Goal: Transaction & Acquisition: Purchase product/service

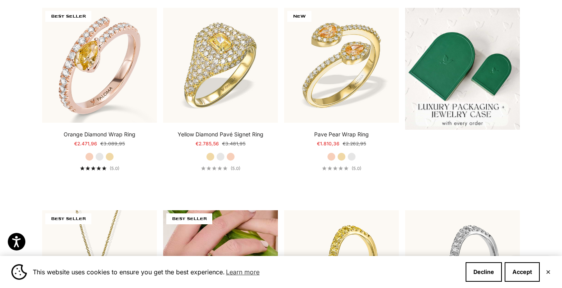
scroll to position [230, 0]
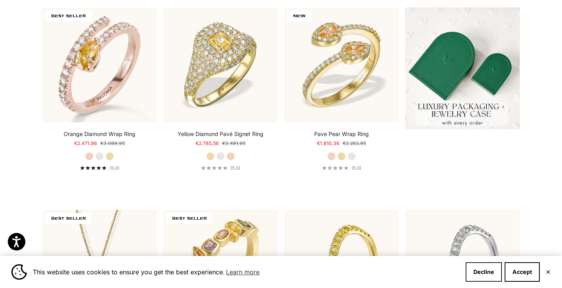
click at [487, 272] on button "Decline" at bounding box center [483, 272] width 36 height 20
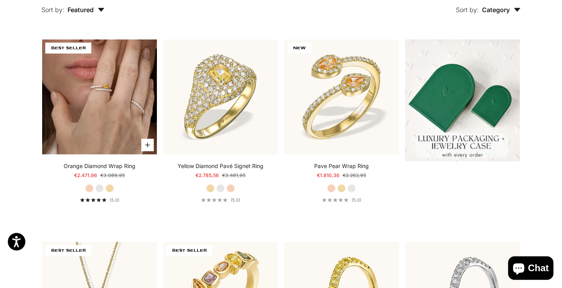
scroll to position [204, 0]
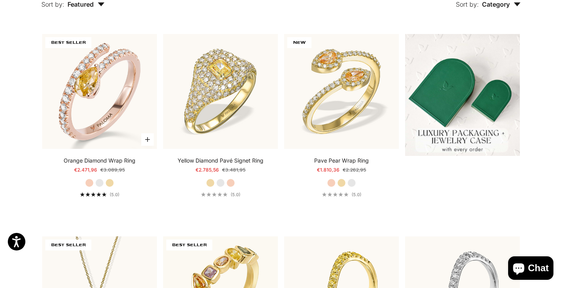
click at [110, 181] on label "Yellow Gold" at bounding box center [109, 182] width 9 height 9
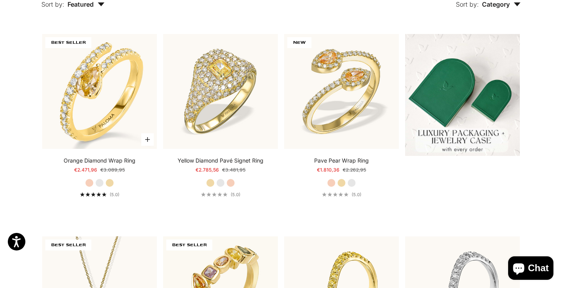
click at [99, 181] on label "White Gold" at bounding box center [99, 182] width 9 height 9
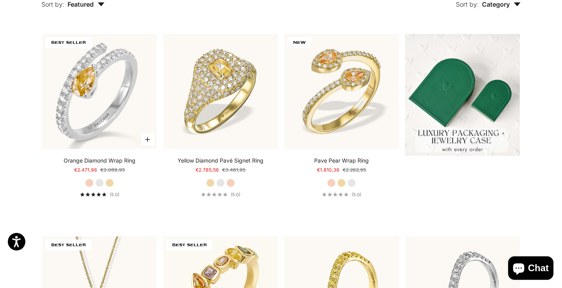
click at [114, 181] on div "Orange Diamond Wrap Ring Starting at €2.471,96 Regular price €3.089,95 Rose Gol…" at bounding box center [99, 176] width 115 height 41
click at [112, 181] on label "Yellow Gold" at bounding box center [109, 182] width 9 height 9
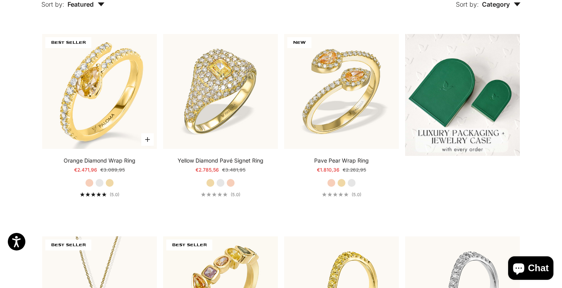
click at [99, 181] on label "White Gold" at bounding box center [99, 182] width 9 height 9
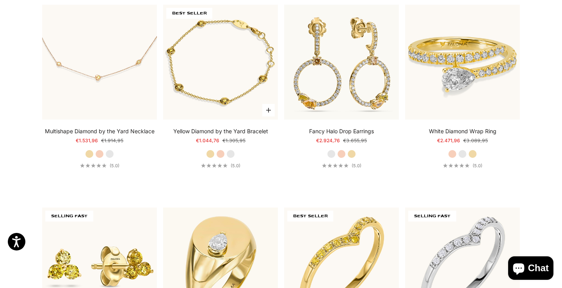
scroll to position [2063, 0]
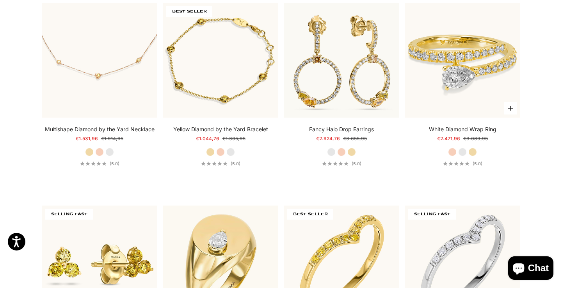
click at [466, 150] on label "White Gold" at bounding box center [462, 151] width 9 height 9
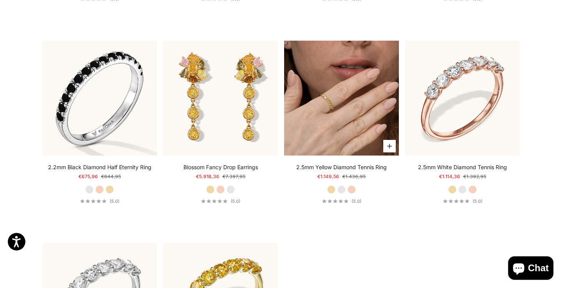
scroll to position [3251, 0]
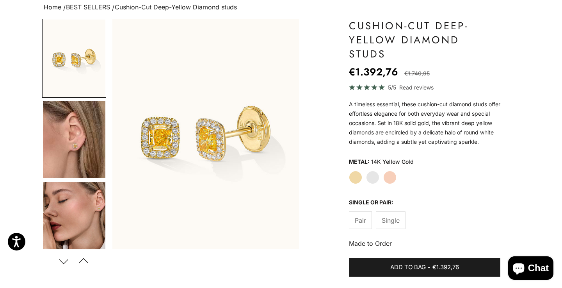
scroll to position [60, 0]
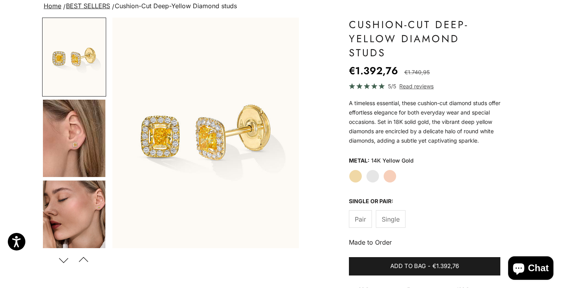
click at [394, 214] on span "Single" at bounding box center [391, 219] width 18 height 10
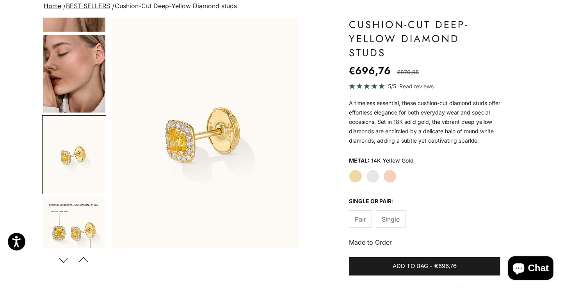
scroll to position [166, 0]
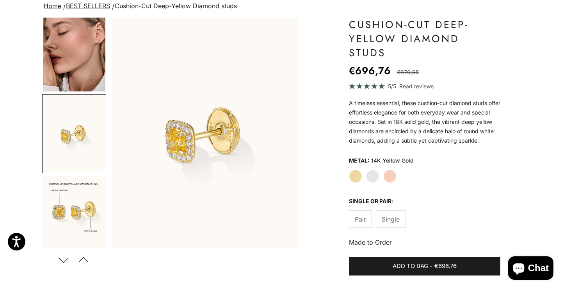
click at [366, 210] on label "Pair" at bounding box center [360, 219] width 23 height 18
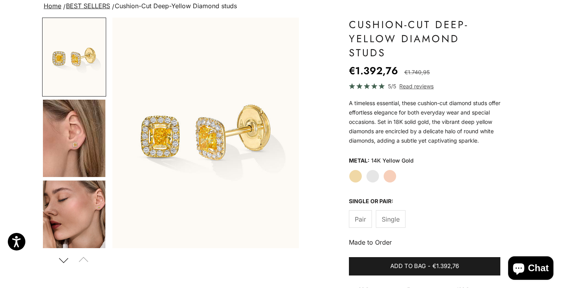
click at [79, 149] on img "Go to item 4" at bounding box center [74, 137] width 62 height 77
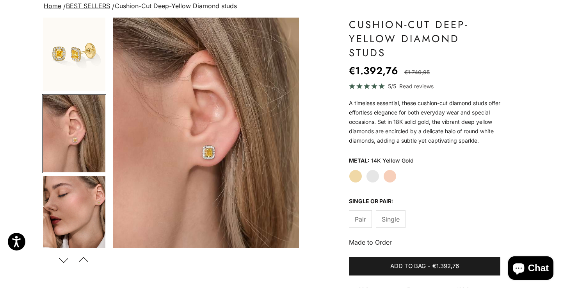
scroll to position [0, 196]
click at [216, 152] on img "Item 4 of 15" at bounding box center [205, 133] width 186 height 230
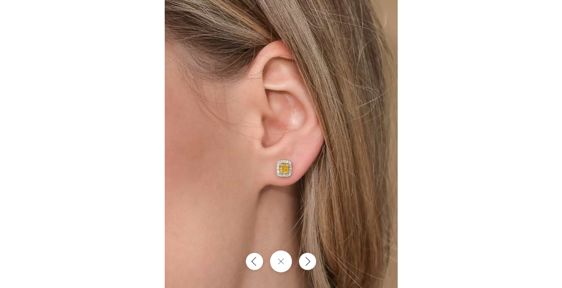
click at [288, 172] on img at bounding box center [281, 144] width 233 height 288
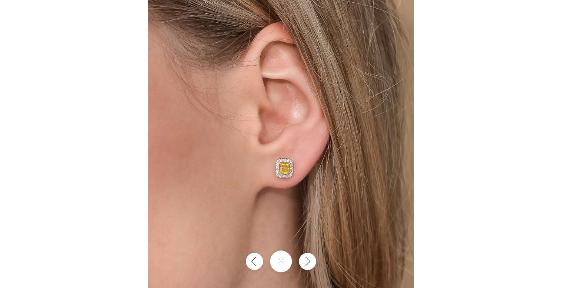
click at [288, 172] on img at bounding box center [280, 140] width 265 height 328
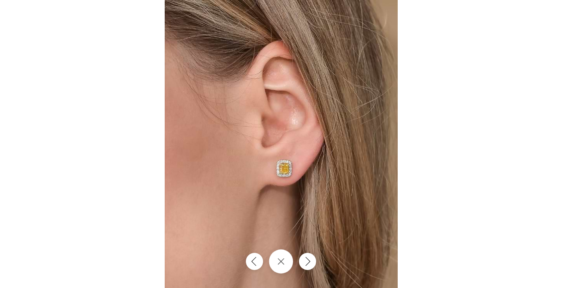
click at [282, 263] on button "Close gallery" at bounding box center [281, 261] width 24 height 24
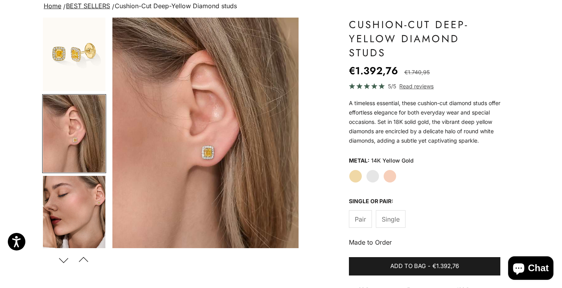
click at [100, 64] on img "Go to item 1" at bounding box center [74, 52] width 62 height 77
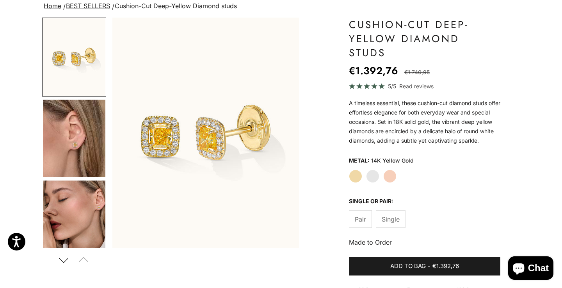
click at [85, 210] on img "Go to item 5" at bounding box center [74, 218] width 62 height 77
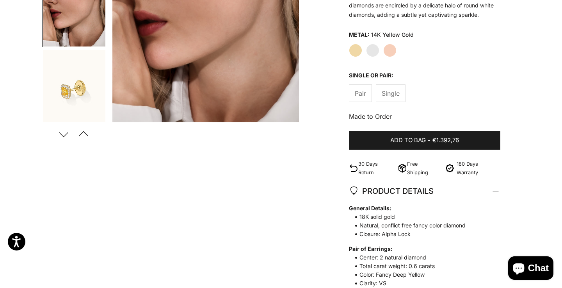
scroll to position [183, 0]
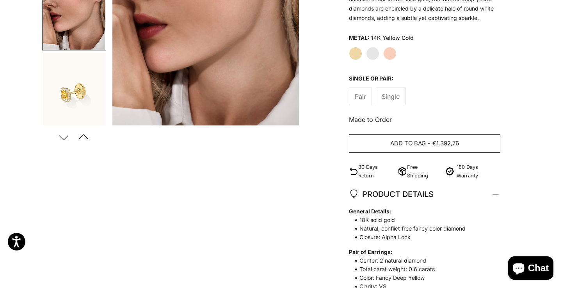
click at [412, 138] on span "Add to bag" at bounding box center [408, 143] width 36 height 10
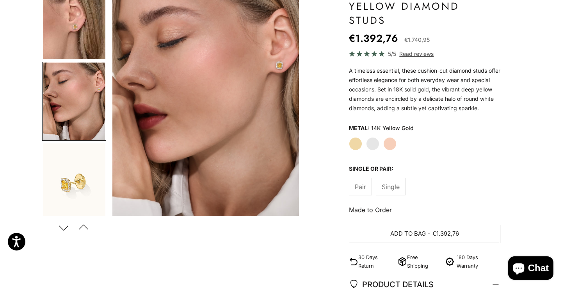
scroll to position [83, 0]
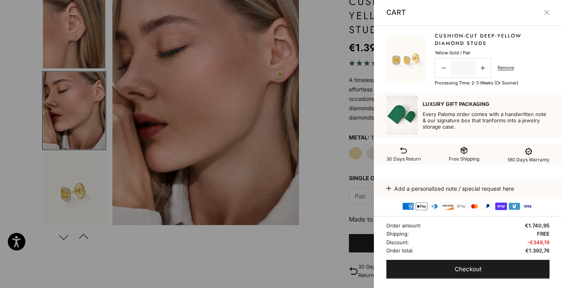
click at [330, 211] on div at bounding box center [281, 144] width 562 height 288
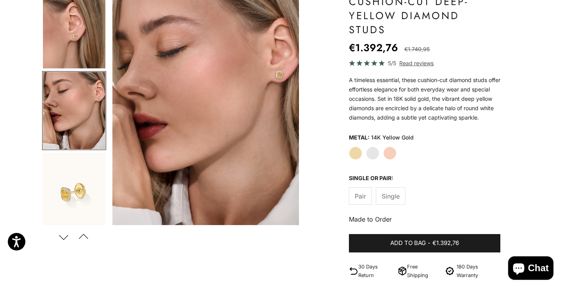
click at [371, 146] on label "White Gold" at bounding box center [372, 152] width 13 height 13
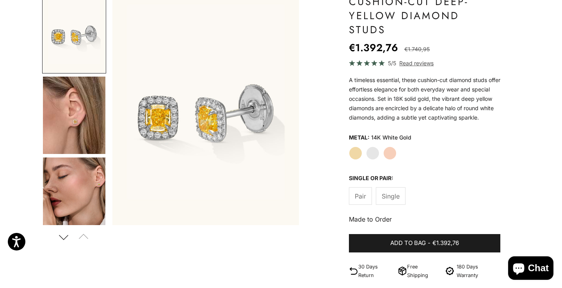
click at [358, 146] on label "Yellow Gold" at bounding box center [355, 152] width 13 height 13
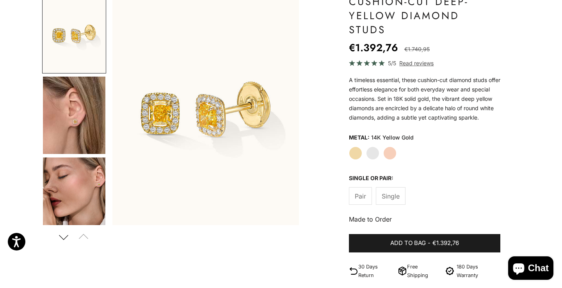
click at [372, 146] on label "White Gold" at bounding box center [372, 152] width 13 height 13
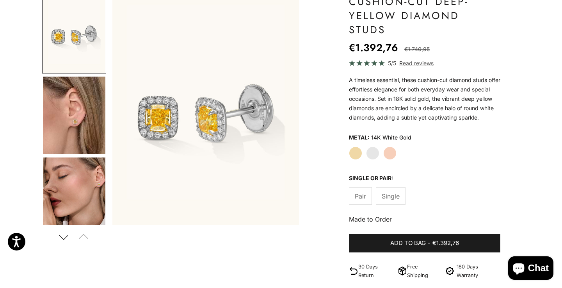
click at [70, 138] on img "Go to item 4" at bounding box center [74, 114] width 62 height 77
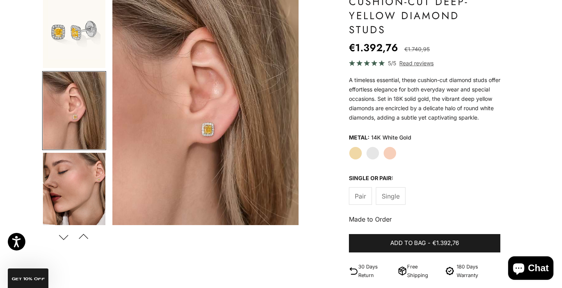
click at [85, 161] on div "Close dialog JOIN THE PALOMA FANCY CLUB Enjoy exclusive VIP deals & updates + 1…" at bounding box center [281, 144] width 562 height 288
click at [85, 161] on img "Go to item 5" at bounding box center [74, 191] width 62 height 77
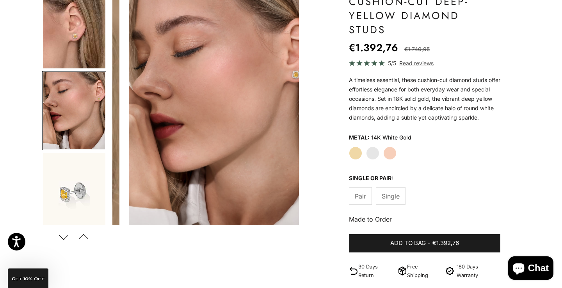
scroll to position [0, 391]
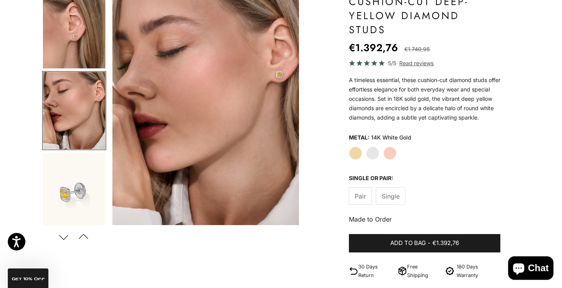
click at [66, 234] on button "Next" at bounding box center [64, 236] width 18 height 18
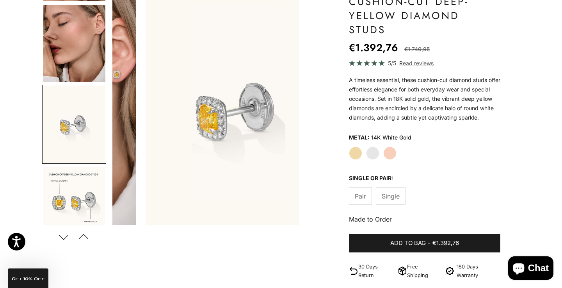
scroll to position [0, 0]
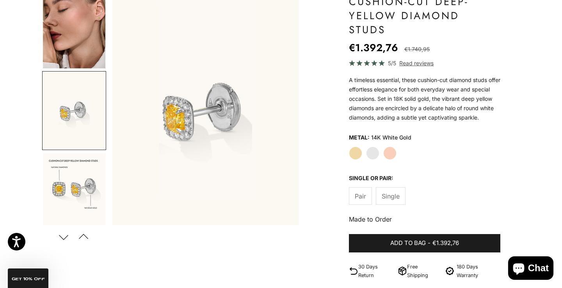
click at [66, 234] on button "Next" at bounding box center [64, 236] width 18 height 18
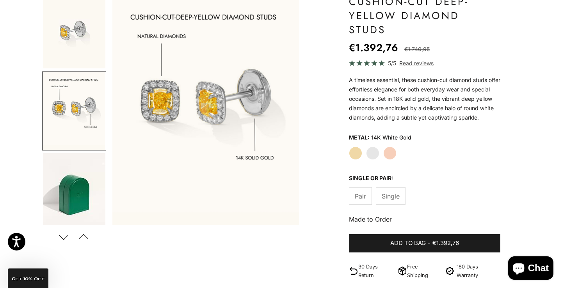
click at [66, 44] on img "Go to item 8" at bounding box center [74, 29] width 62 height 77
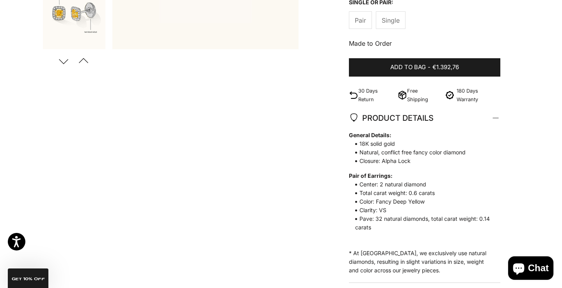
scroll to position [259, 0]
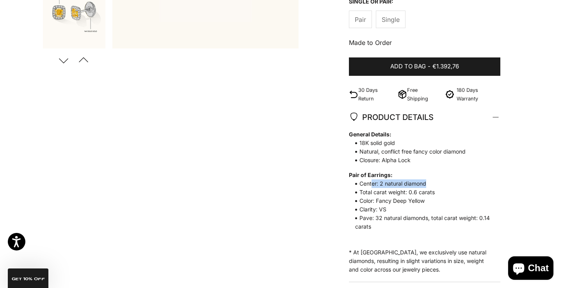
drag, startPoint x: 371, startPoint y: 171, endPoint x: 428, endPoint y: 170, distance: 57.0
click at [428, 179] on span "Center: 2 natural diamond" at bounding box center [421, 183] width 144 height 9
drag, startPoint x: 370, startPoint y: 202, endPoint x: 500, endPoint y: 203, distance: 130.3
click at [500, 203] on div "General Details: 18K solid gold Natural, conflict free fancy color diamond Clos…" at bounding box center [424, 205] width 151 height 151
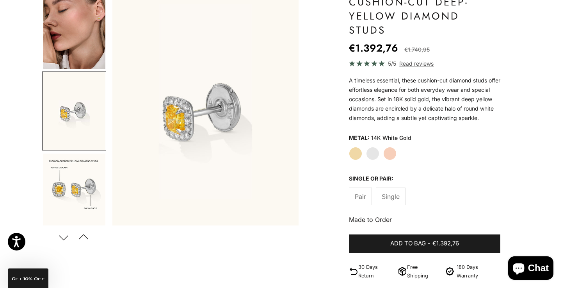
scroll to position [60, 0]
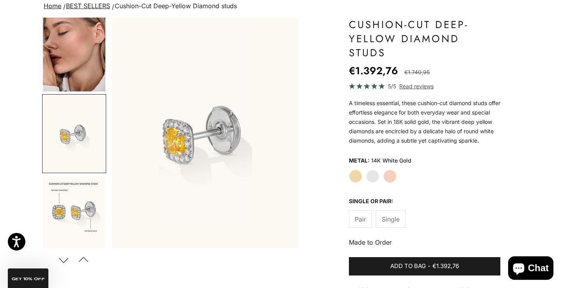
click at [188, 141] on img "Item 8 of 15" at bounding box center [205, 133] width 186 height 230
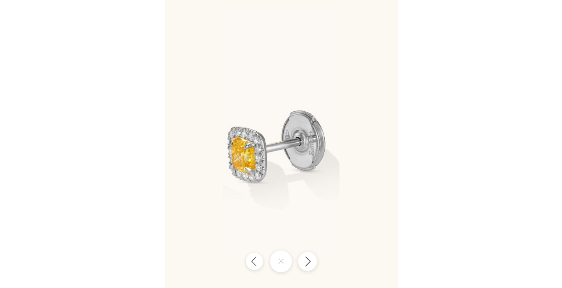
click at [305, 259] on icon "Next" at bounding box center [307, 261] width 9 height 11
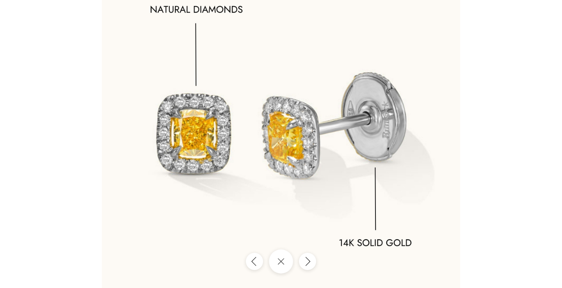
click at [289, 260] on button "Close gallery" at bounding box center [281, 261] width 24 height 24
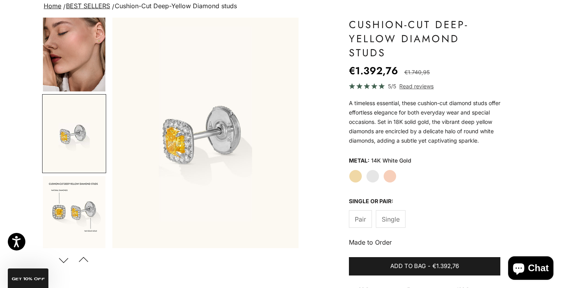
click at [359, 169] on label "Yellow Gold" at bounding box center [355, 175] width 13 height 13
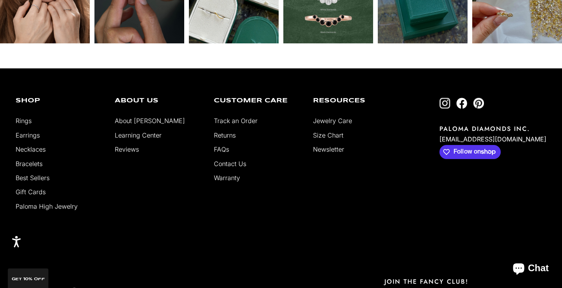
scroll to position [1641, 0]
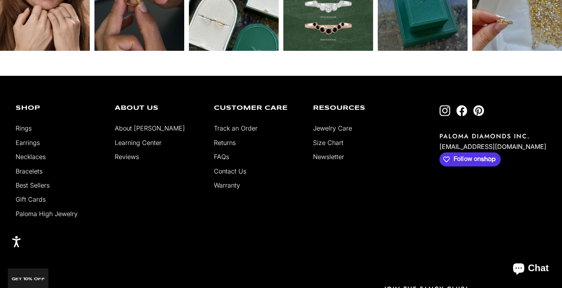
click at [224, 153] on link "FAQs" at bounding box center [221, 157] width 15 height 8
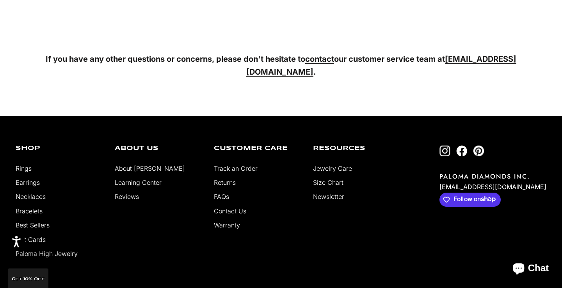
scroll to position [1518, 0]
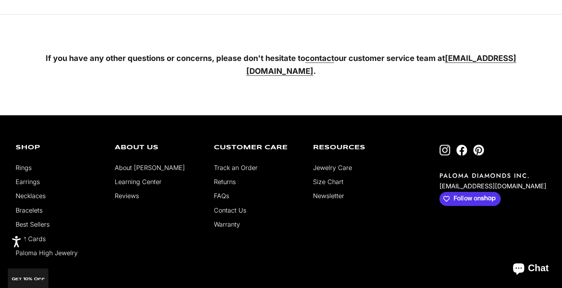
click at [230, 224] on link "Warranty" at bounding box center [227, 224] width 26 height 8
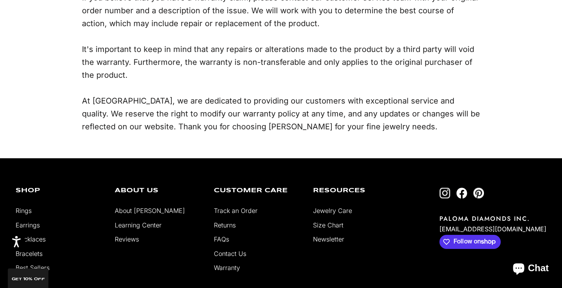
scroll to position [338, 0]
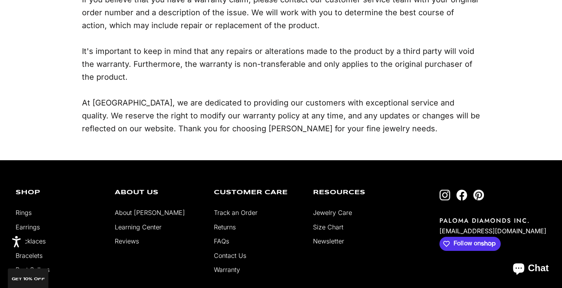
click at [237, 208] on link "Track an Order" at bounding box center [236, 212] width 44 height 8
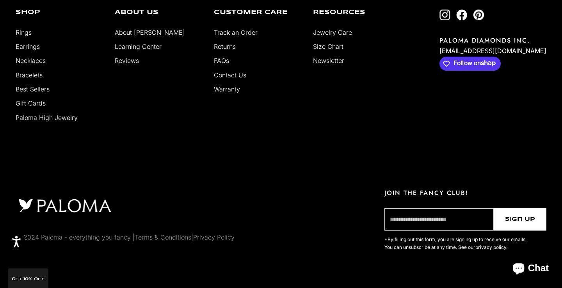
scroll to position [334, 0]
click at [174, 238] on link "Terms & Conditions" at bounding box center [163, 237] width 57 height 8
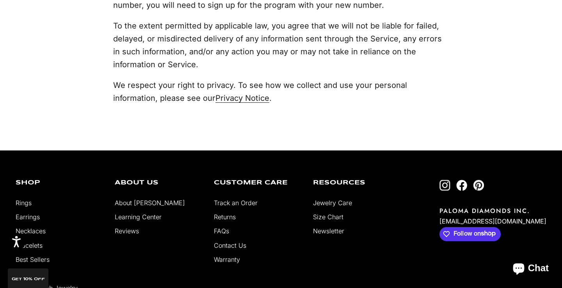
scroll to position [4244, 0]
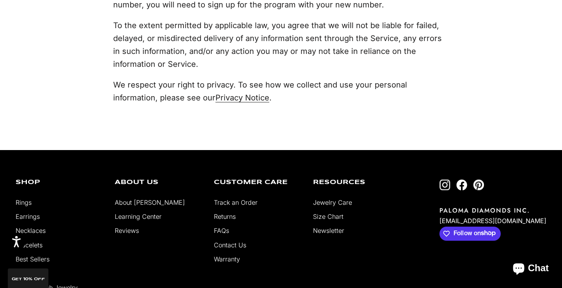
click at [245, 198] on link "Track an Order" at bounding box center [236, 202] width 44 height 8
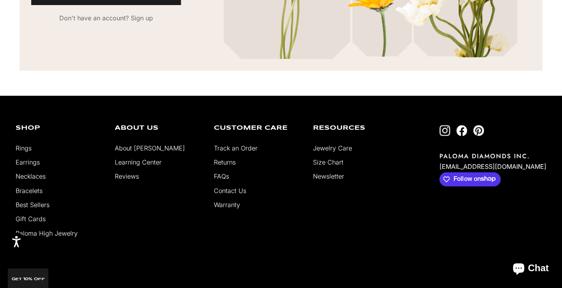
scroll to position [226, 0]
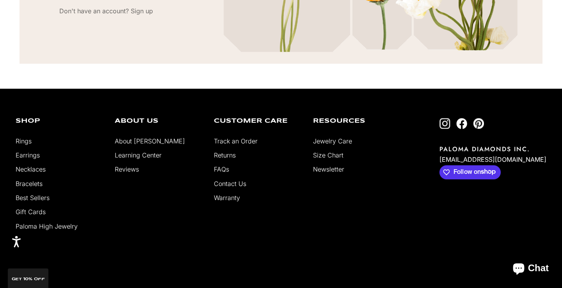
click at [142, 142] on link "About [PERSON_NAME]" at bounding box center [150, 141] width 70 height 8
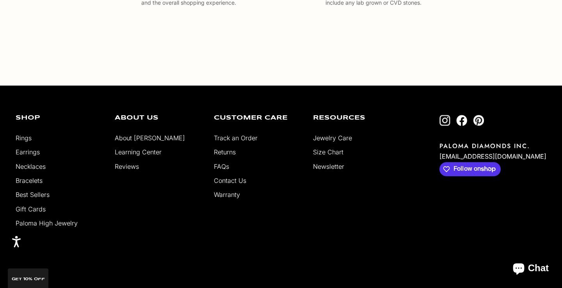
scroll to position [1400, 0]
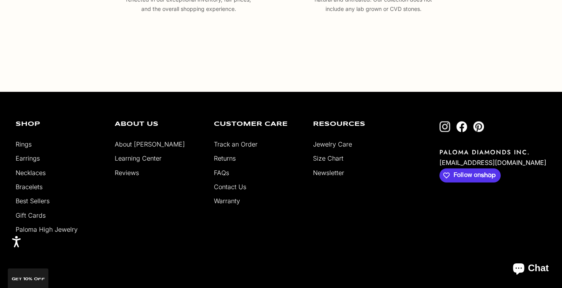
click at [234, 191] on ul "Track an Order Returns FAQs Contact Us Warranty" at bounding box center [257, 172] width 87 height 67
click at [233, 186] on link "Contact Us" at bounding box center [230, 187] width 32 height 8
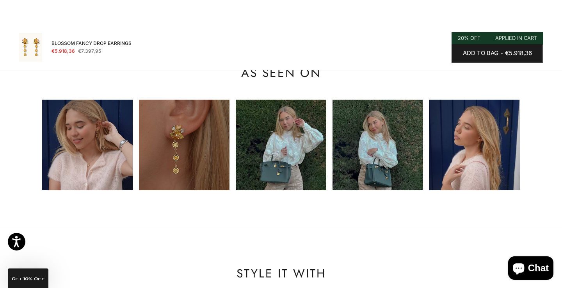
scroll to position [746, 0]
click at [112, 168] on img at bounding box center [87, 144] width 91 height 91
click at [120, 141] on img at bounding box center [87, 144] width 91 height 91
click at [207, 152] on img at bounding box center [184, 144] width 91 height 91
click at [318, 160] on img at bounding box center [281, 144] width 91 height 91
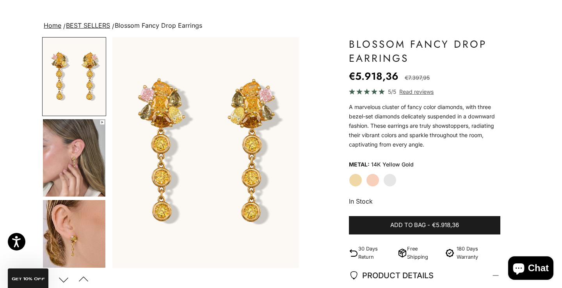
scroll to position [41, 0]
click at [85, 160] on img "Go to item 4" at bounding box center [74, 157] width 62 height 77
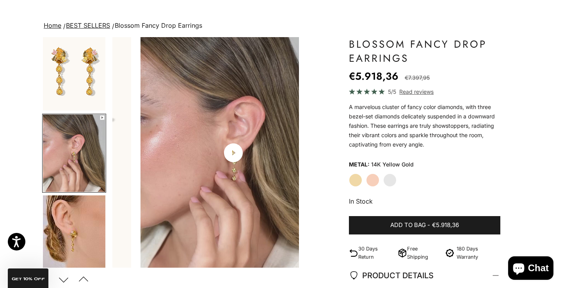
scroll to position [0, 196]
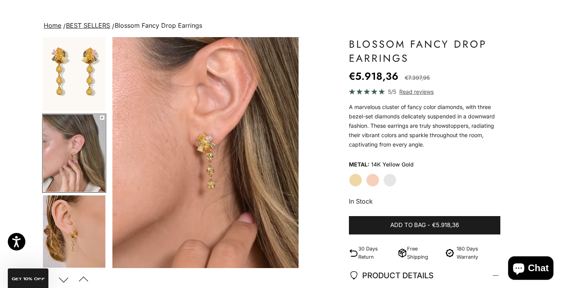
click at [89, 226] on img "Go to item 5" at bounding box center [74, 233] width 62 height 77
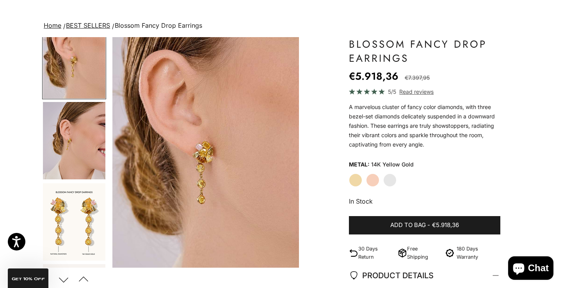
scroll to position [184, 0]
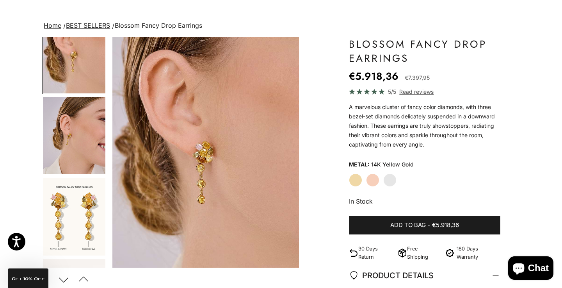
click at [83, 142] on img "Go to item 6" at bounding box center [74, 135] width 62 height 77
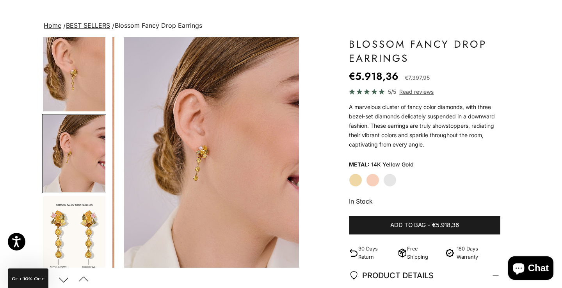
scroll to position [0, 587]
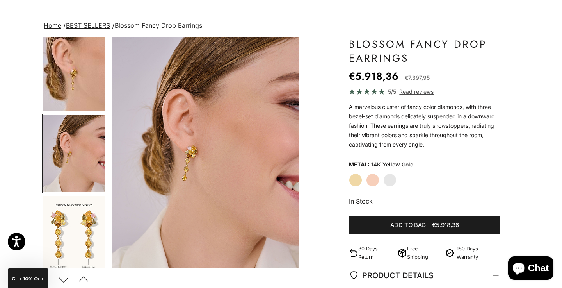
click at [80, 225] on img "Go to item 7" at bounding box center [74, 234] width 62 height 77
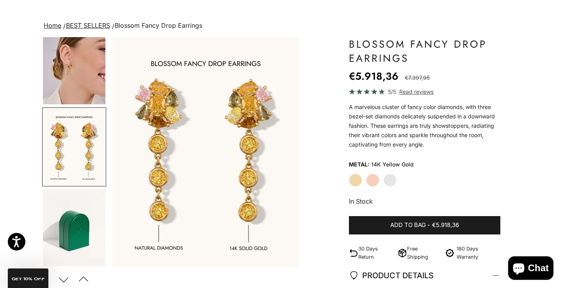
scroll to position [256, 0]
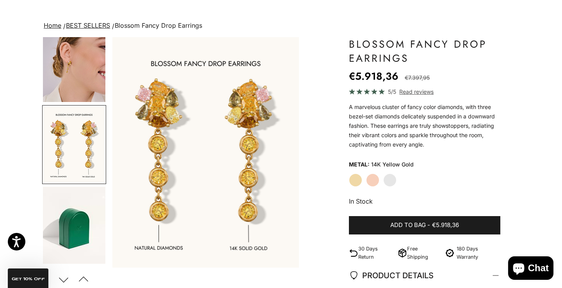
click at [392, 178] on label "White Gold" at bounding box center [389, 179] width 13 height 13
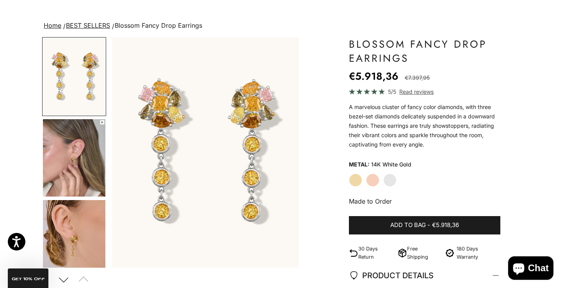
click at [80, 158] on img "Go to item 4" at bounding box center [74, 157] width 62 height 77
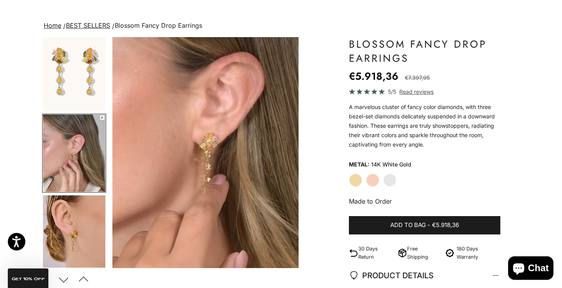
click at [82, 82] on img "Go to item 3" at bounding box center [74, 71] width 62 height 77
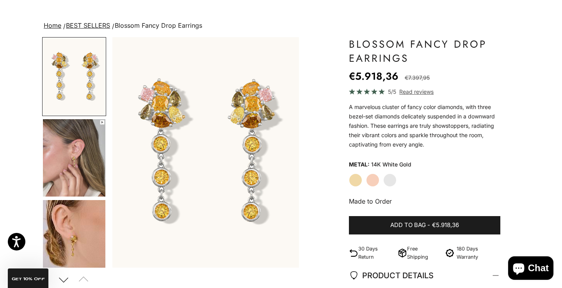
click at [370, 178] on label "Rose Gold" at bounding box center [372, 179] width 13 height 13
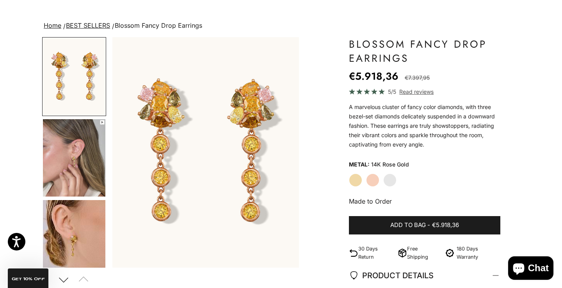
click at [353, 184] on label "Yellow Gold" at bounding box center [355, 179] width 13 height 13
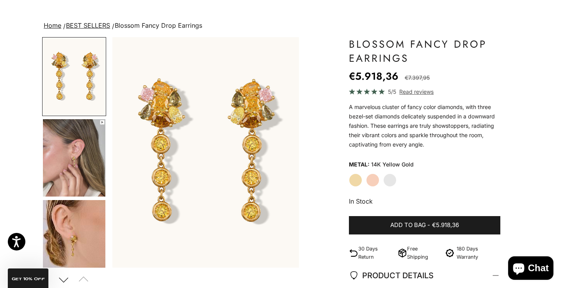
click at [359, 178] on label "Yellow Gold" at bounding box center [355, 179] width 13 height 13
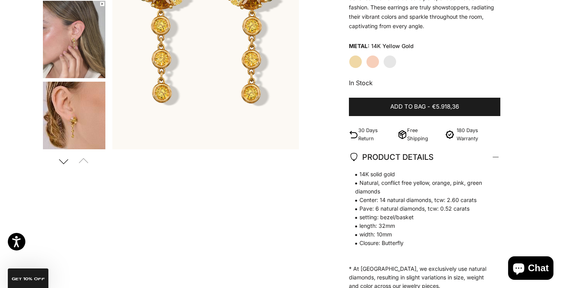
scroll to position [147, 0]
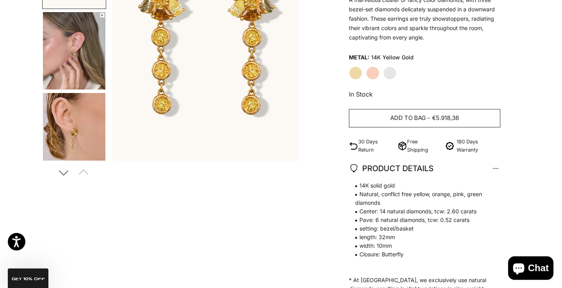
click at [424, 117] on span "Add to bag" at bounding box center [408, 118] width 36 height 10
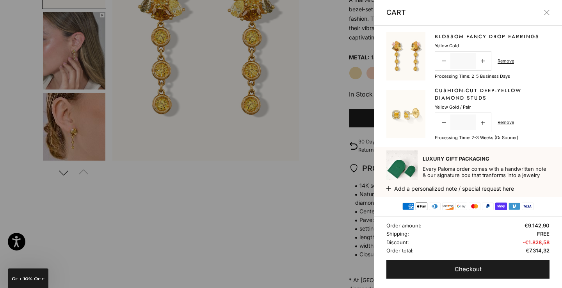
scroll to position [0, 0]
click at [502, 121] on link "Remove" at bounding box center [505, 122] width 16 height 7
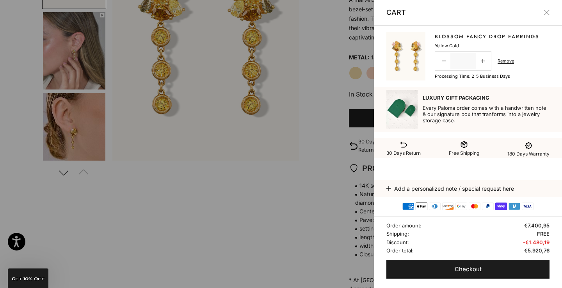
click at [334, 178] on div at bounding box center [281, 144] width 562 height 288
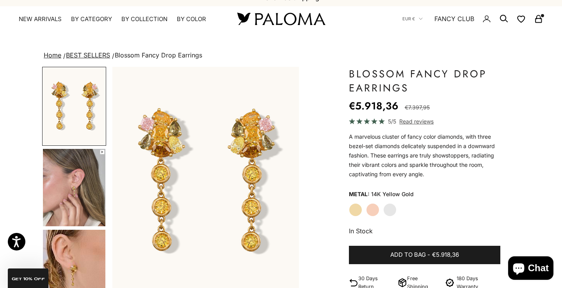
scroll to position [11, 0]
click at [536, 20] on icon "Secondary navigation" at bounding box center [538, 18] width 9 height 9
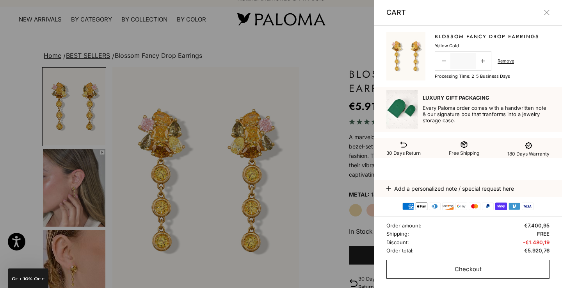
click at [481, 266] on span "Checkout" at bounding box center [468, 269] width 27 height 10
